Goal: Transaction & Acquisition: Purchase product/service

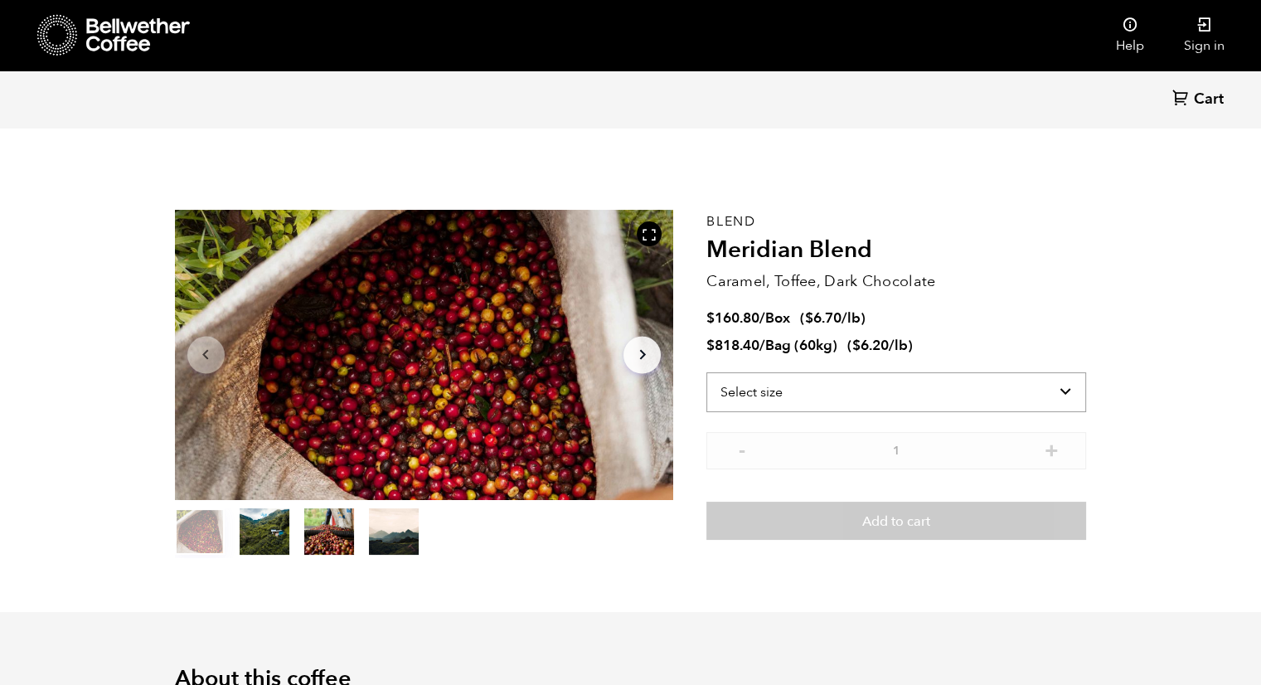
scroll to position [720, 883]
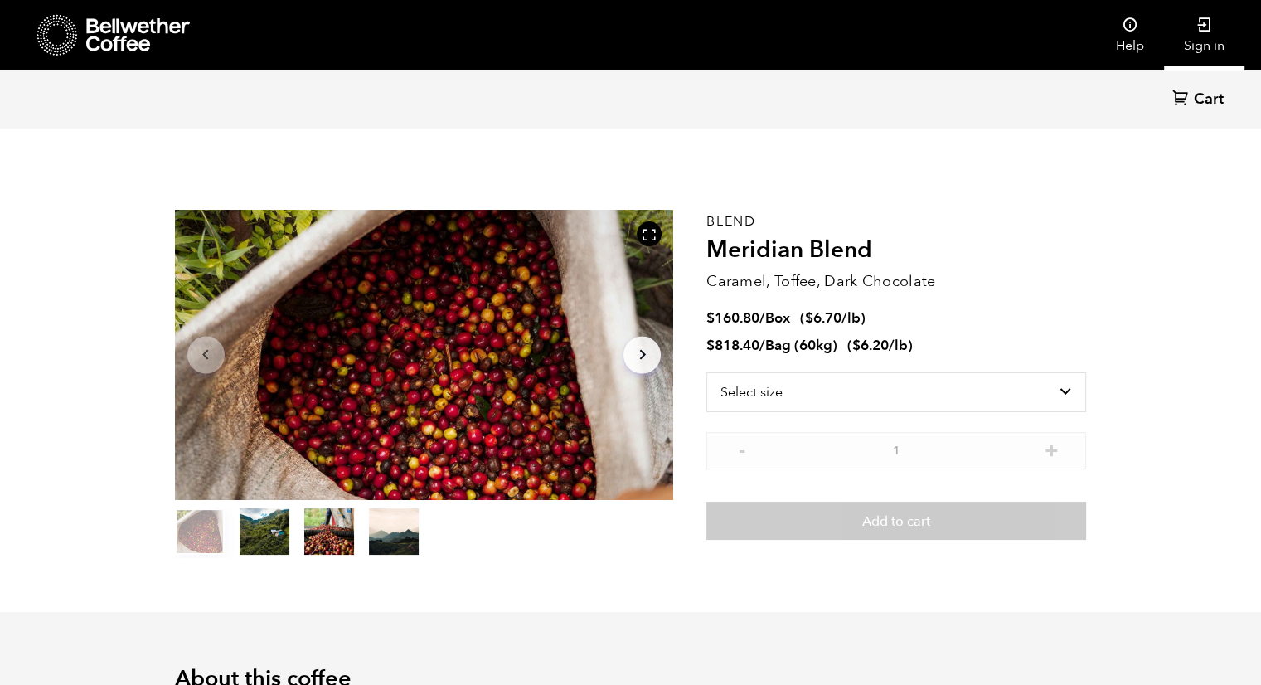
click at [1212, 39] on link "Sign in" at bounding box center [1204, 35] width 80 height 70
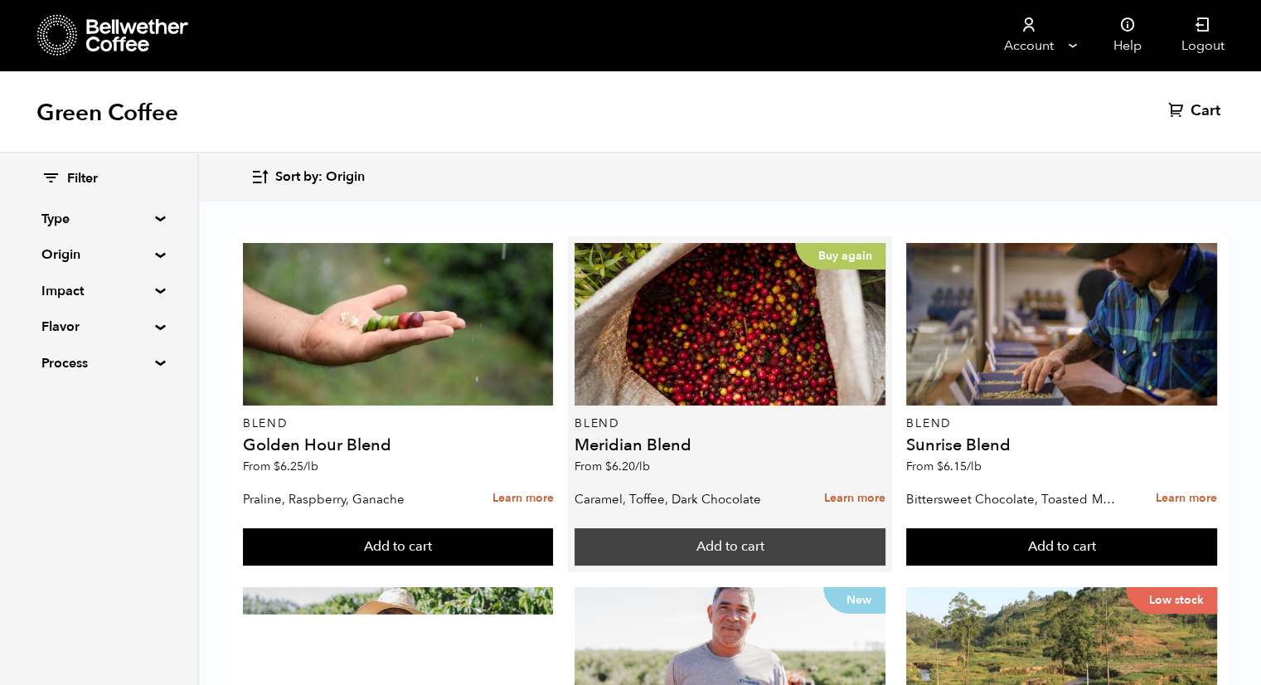
scroll to position [83, 0]
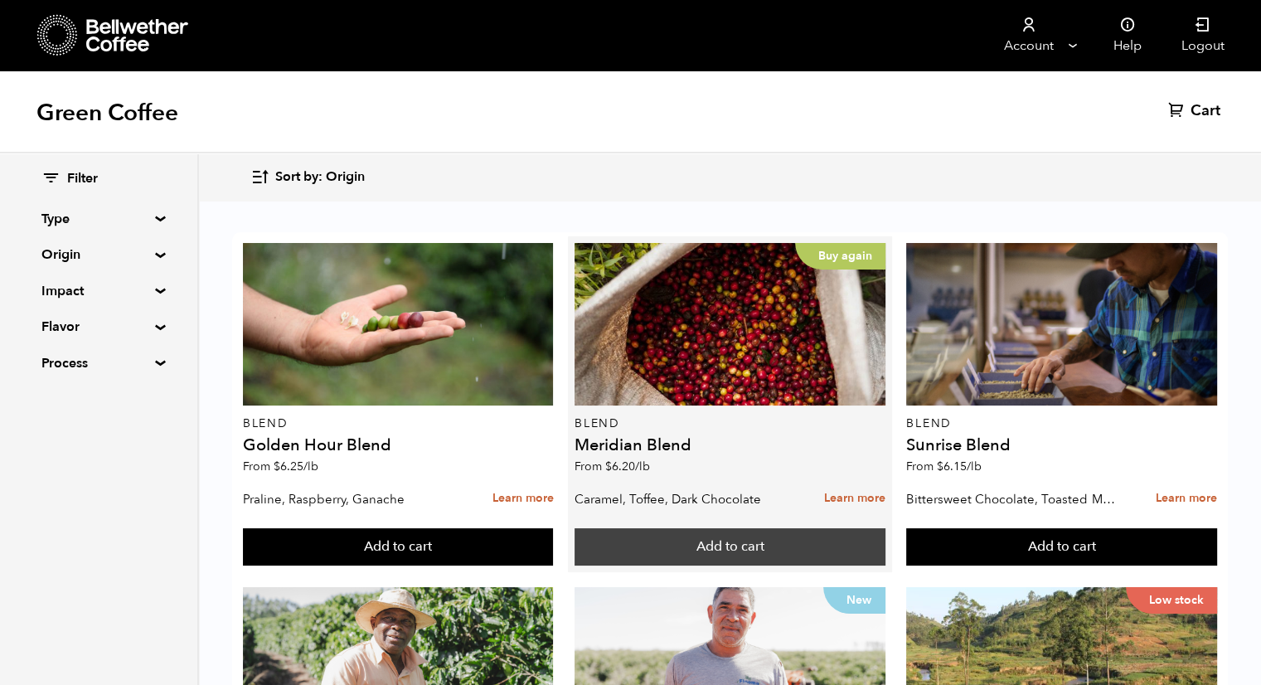
click at [764, 528] on button "Add to cart" at bounding box center [730, 547] width 311 height 38
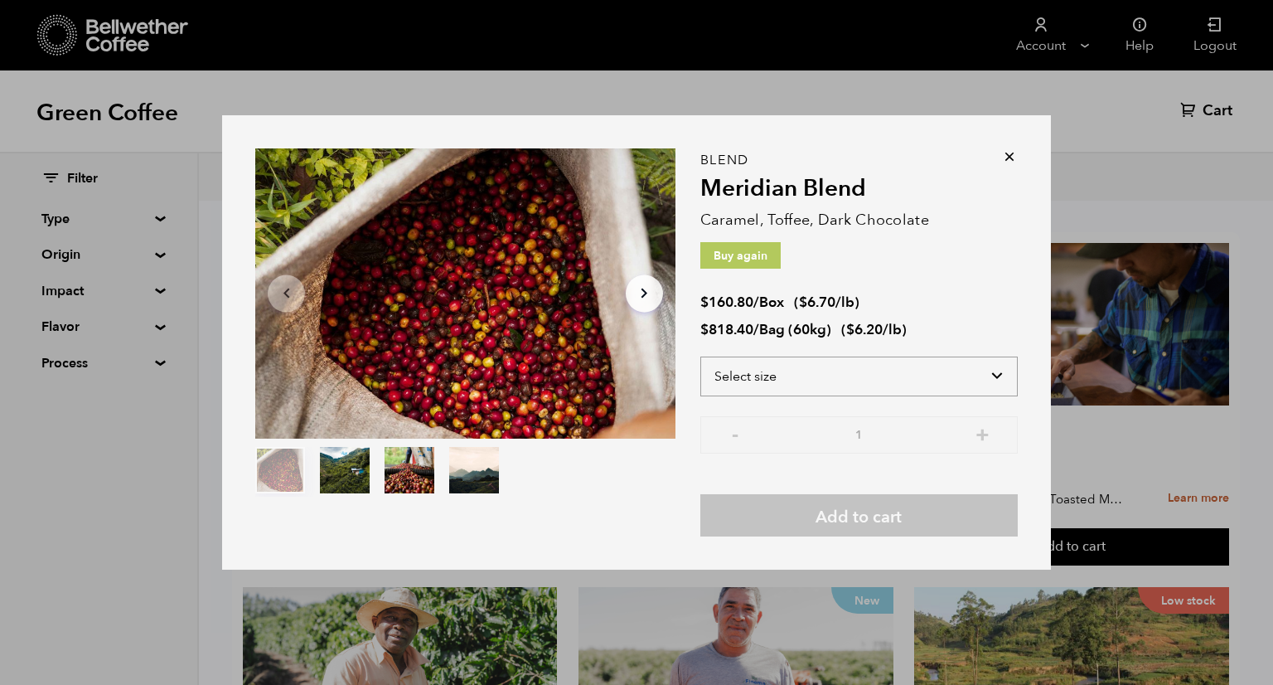
click at [895, 382] on select "Select size Bag (60kg) (132 lbs) Box (24 lbs)" at bounding box center [860, 376] width 318 height 40
select select "bag-3"
click at [701, 356] on select "Select size Bag (60kg) (132 lbs) Box (24 lbs)" at bounding box center [860, 376] width 318 height 40
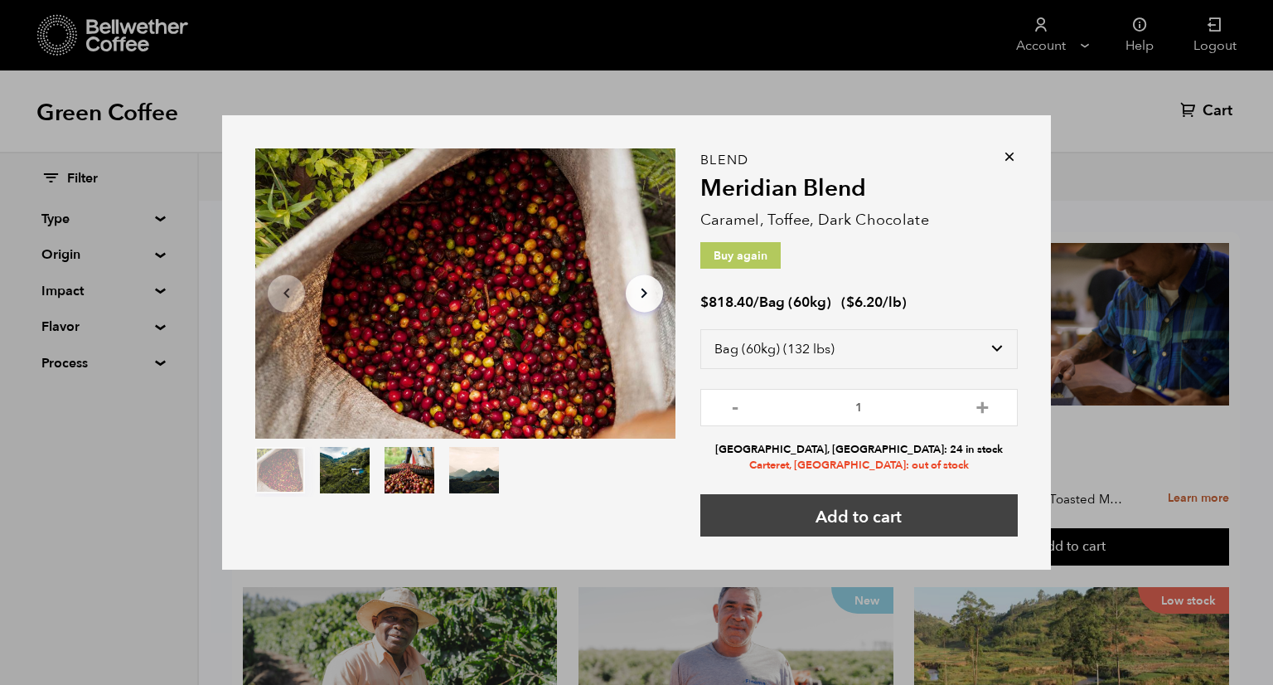
click at [829, 518] on button "Add to cart" at bounding box center [860, 515] width 318 height 42
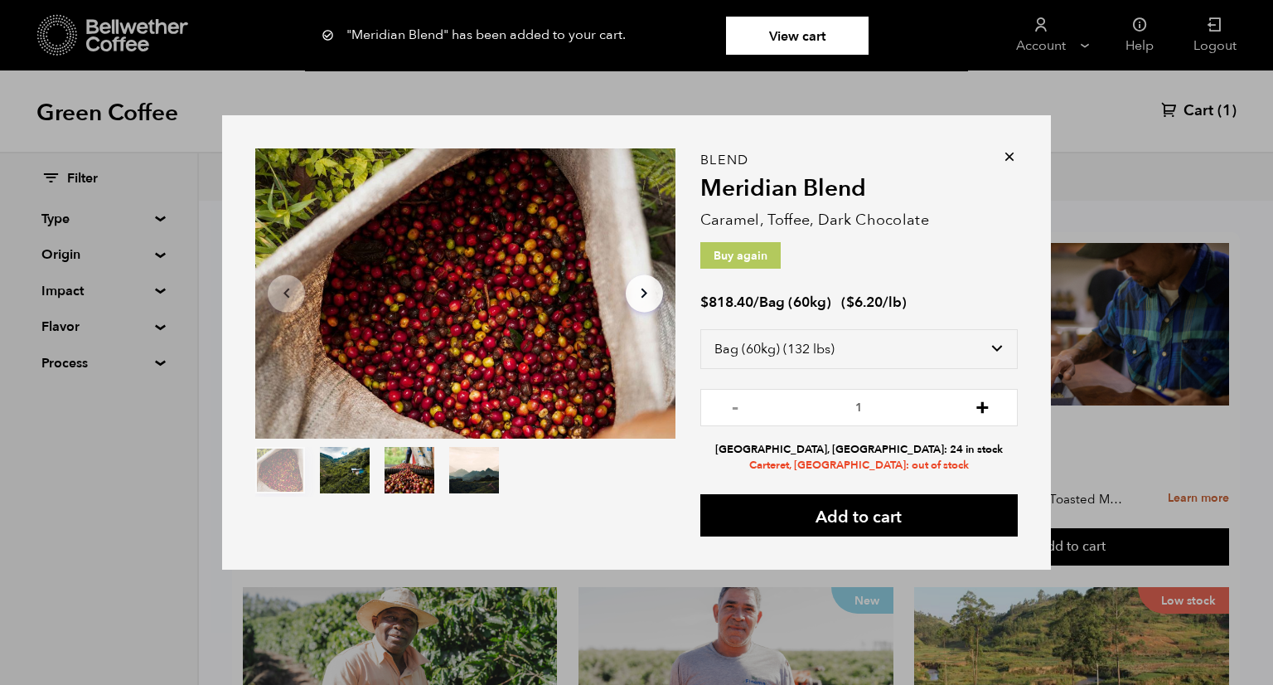
click at [979, 405] on button "+" at bounding box center [982, 405] width 21 height 17
type input "2"
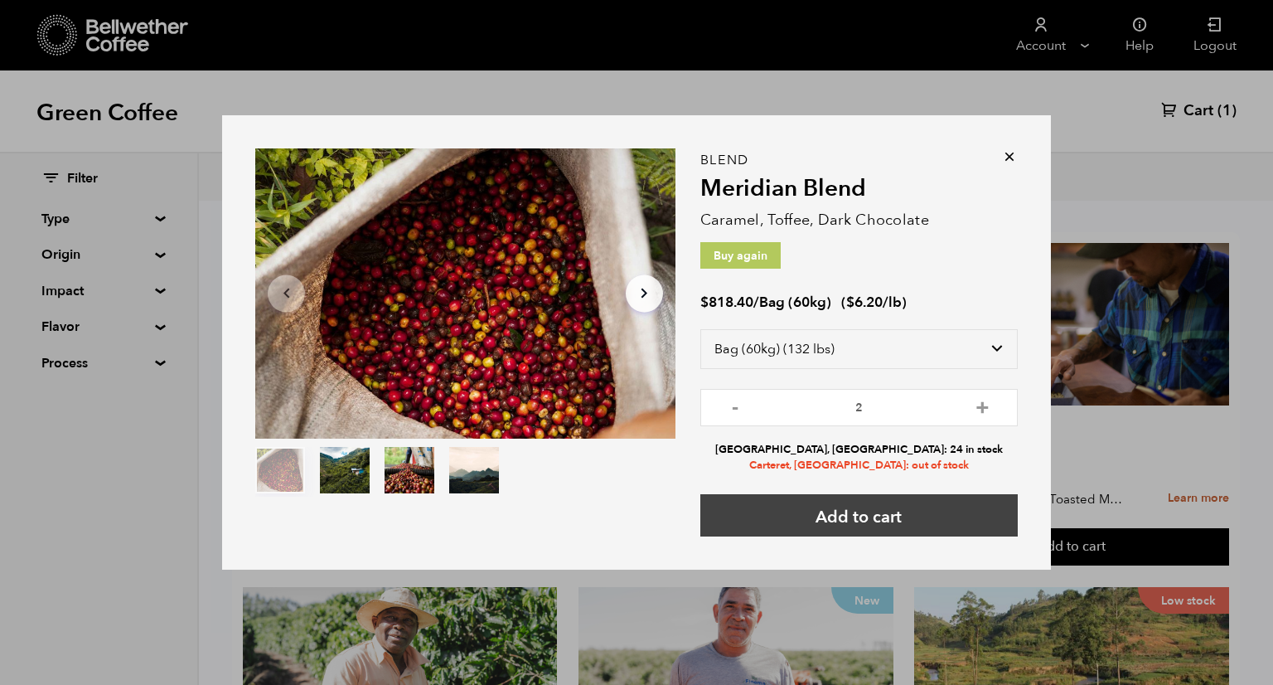
click at [851, 512] on button "Add to cart" at bounding box center [860, 515] width 318 height 42
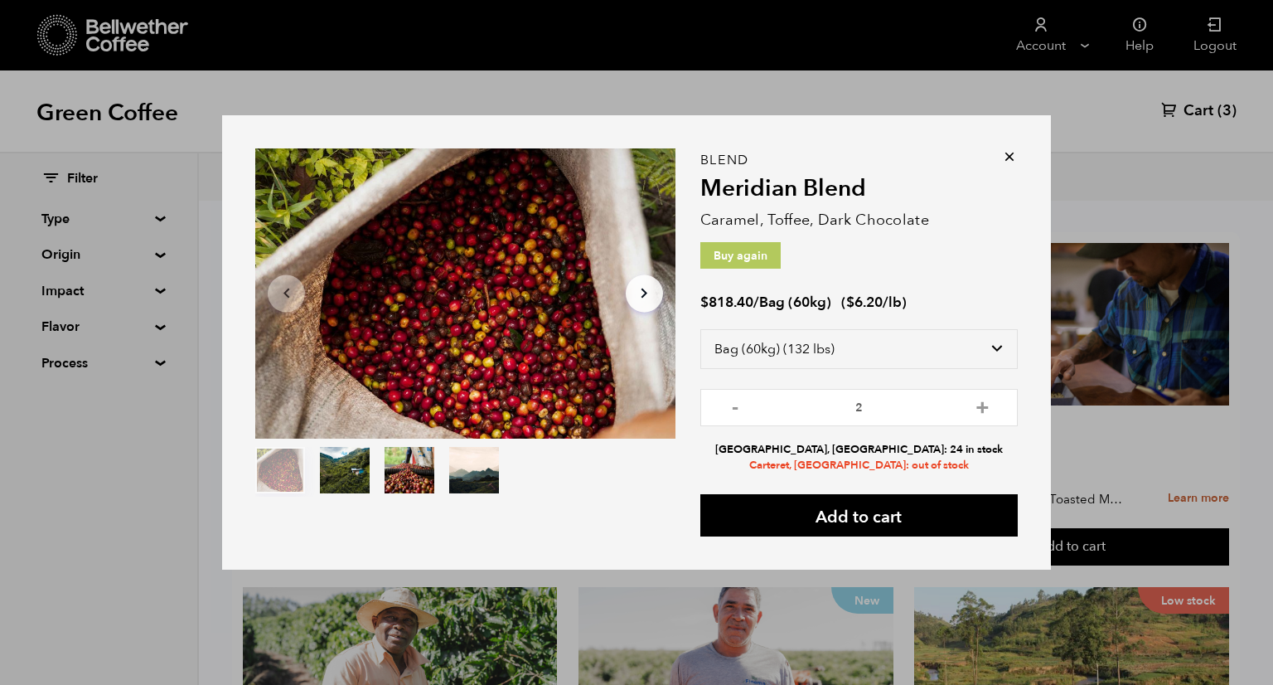
click at [1005, 151] on icon at bounding box center [1009, 156] width 17 height 17
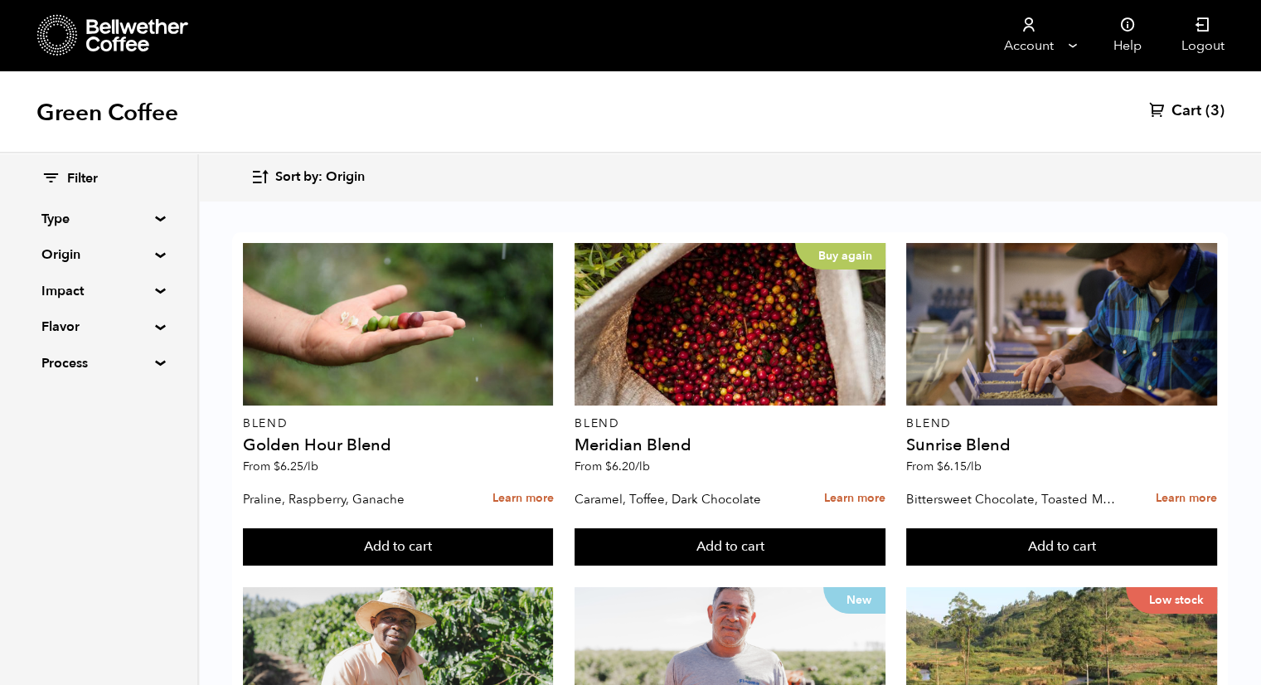
click at [1011, 154] on div "Sort by: Origin Sort by: Origin Sort by: Most recent Sort by: Name Sort by: Pri…" at bounding box center [630, 176] width 1261 height 47
click at [1175, 118] on span "Cart" at bounding box center [1186, 111] width 30 height 20
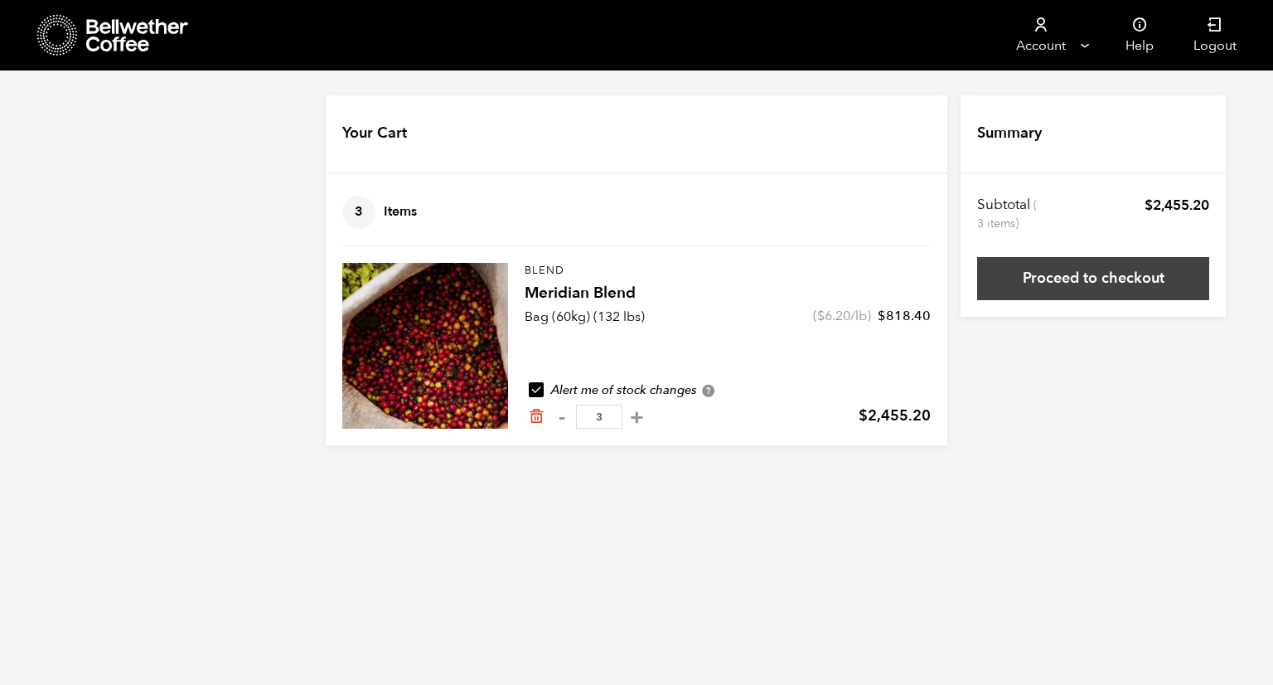
click at [1128, 284] on link "Proceed to checkout" at bounding box center [1093, 278] width 232 height 43
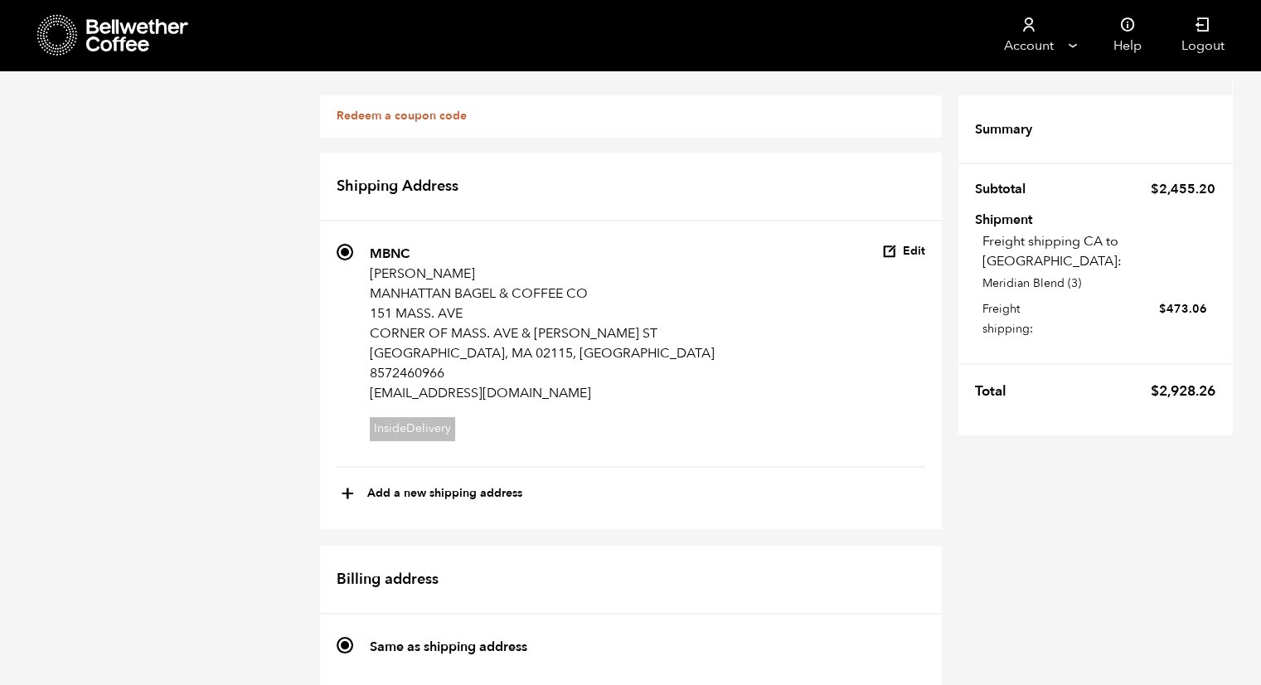
scroll to position [746, 0]
radio input "true"
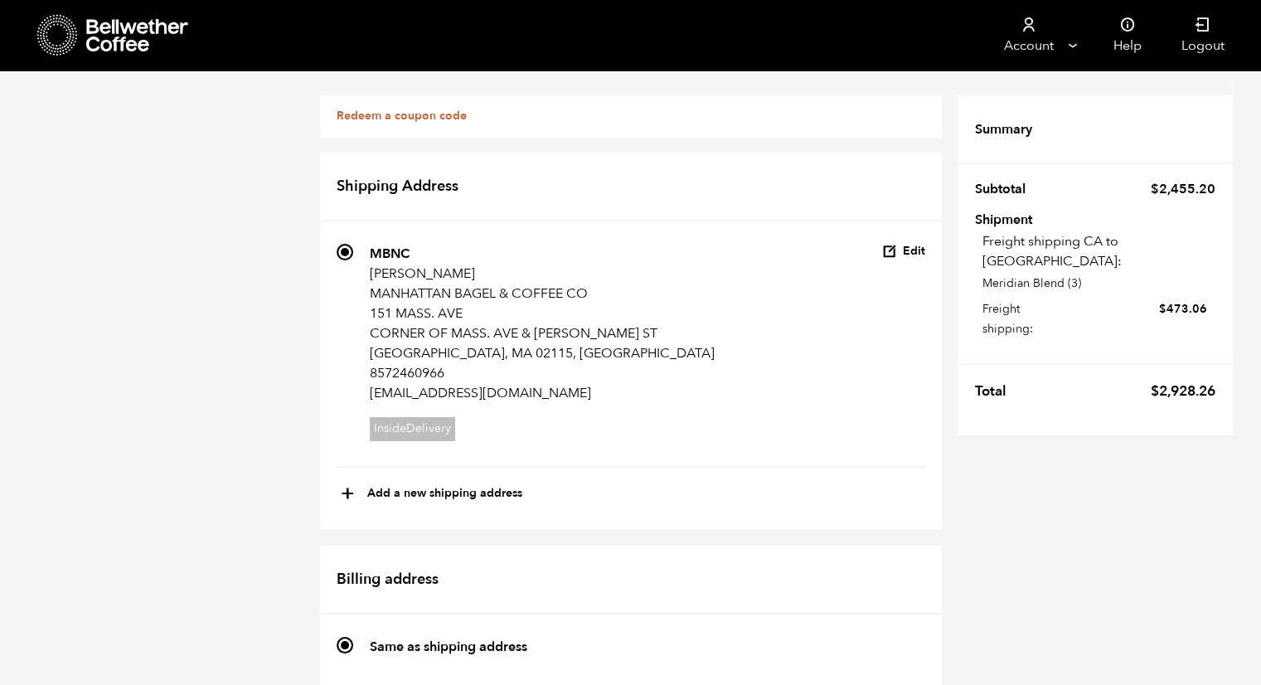
checkbox input "true"
